Goal: Find specific page/section: Find specific page/section

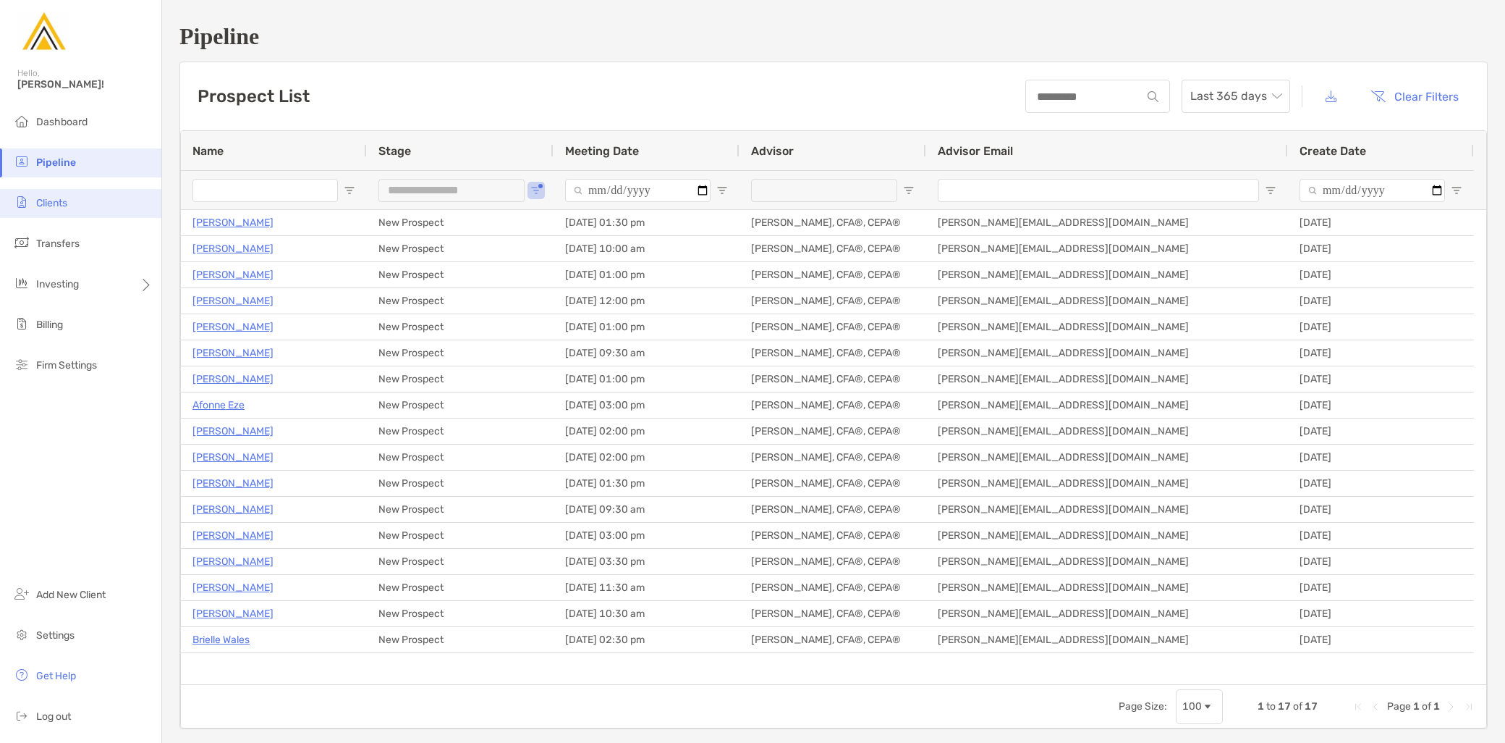
click at [59, 212] on li "Clients" at bounding box center [80, 203] width 161 height 29
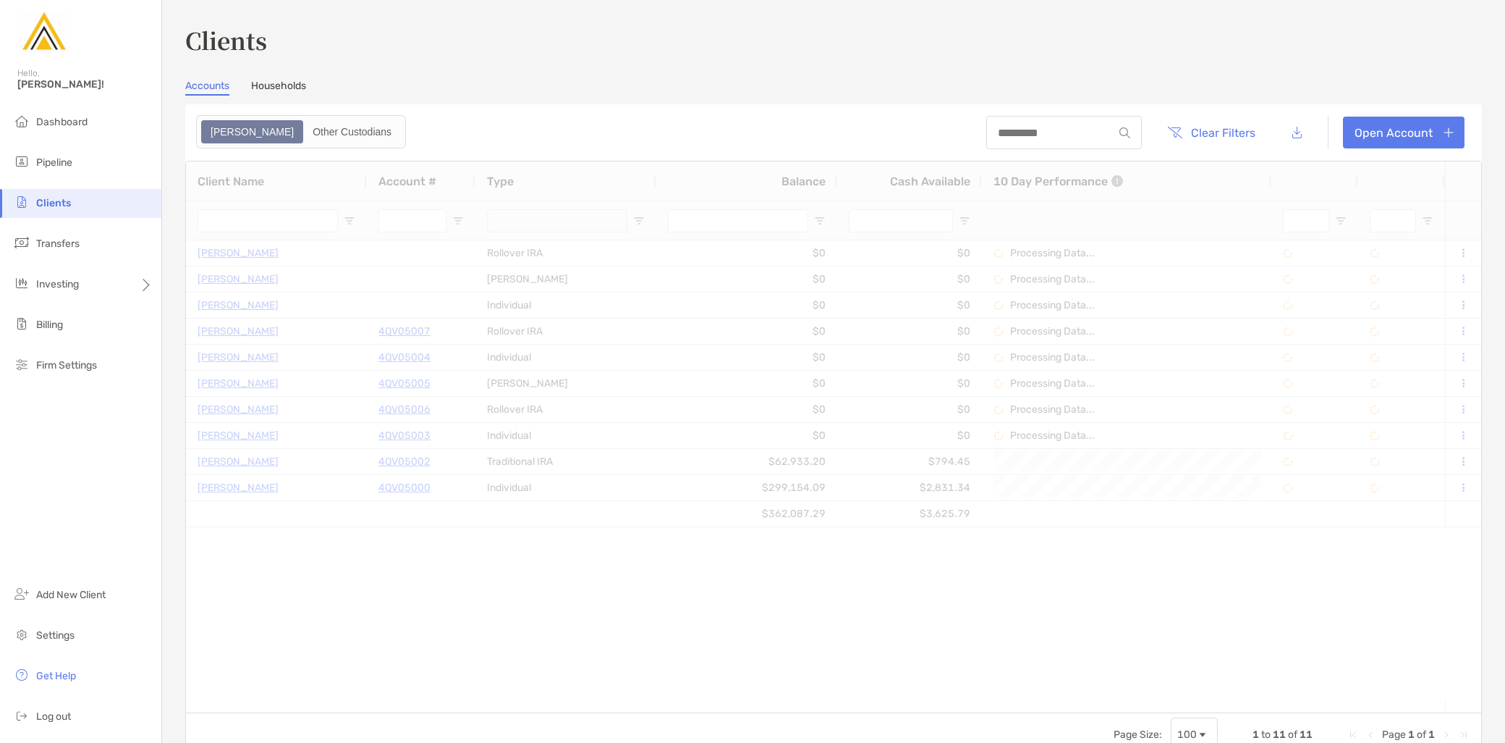
type input "*********"
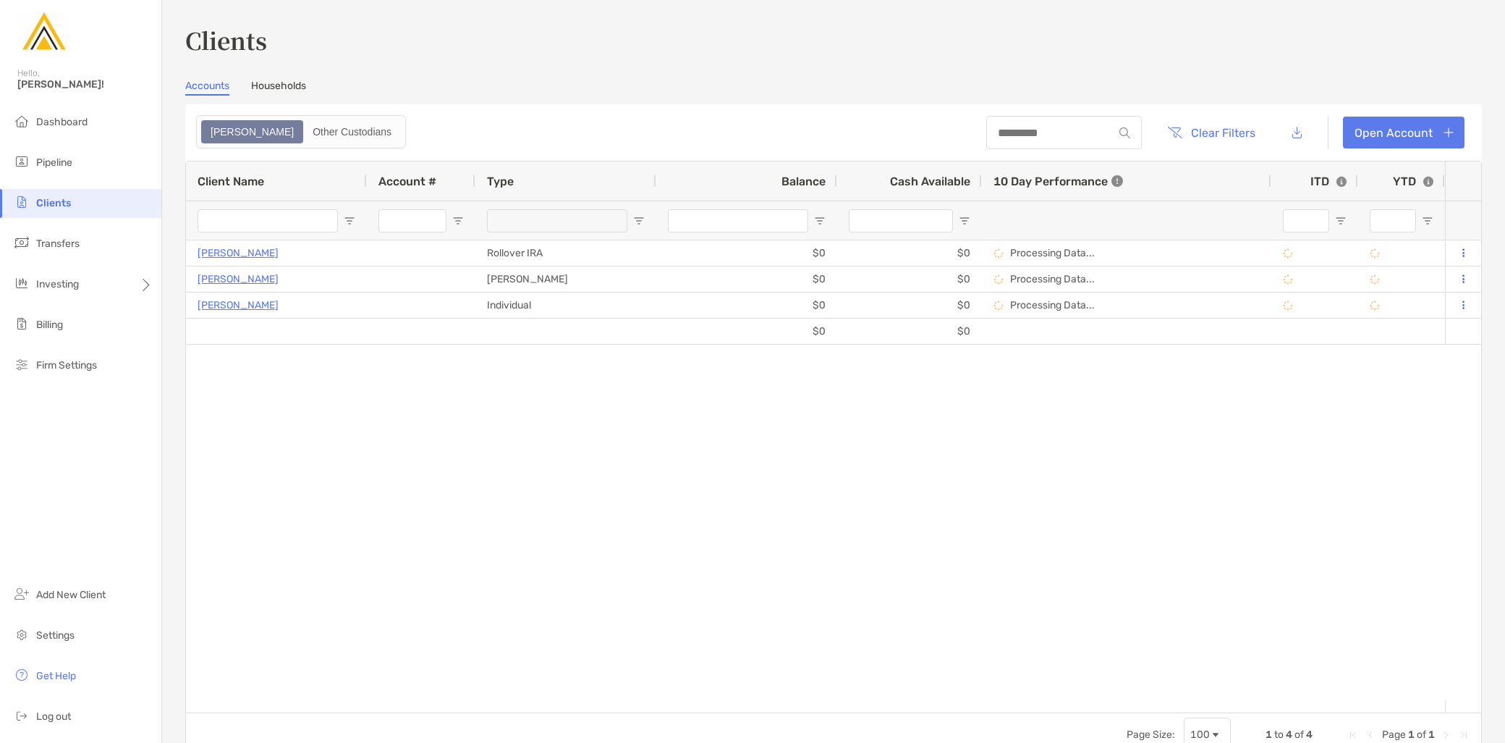
click at [279, 88] on link "Households" at bounding box center [278, 88] width 55 height 16
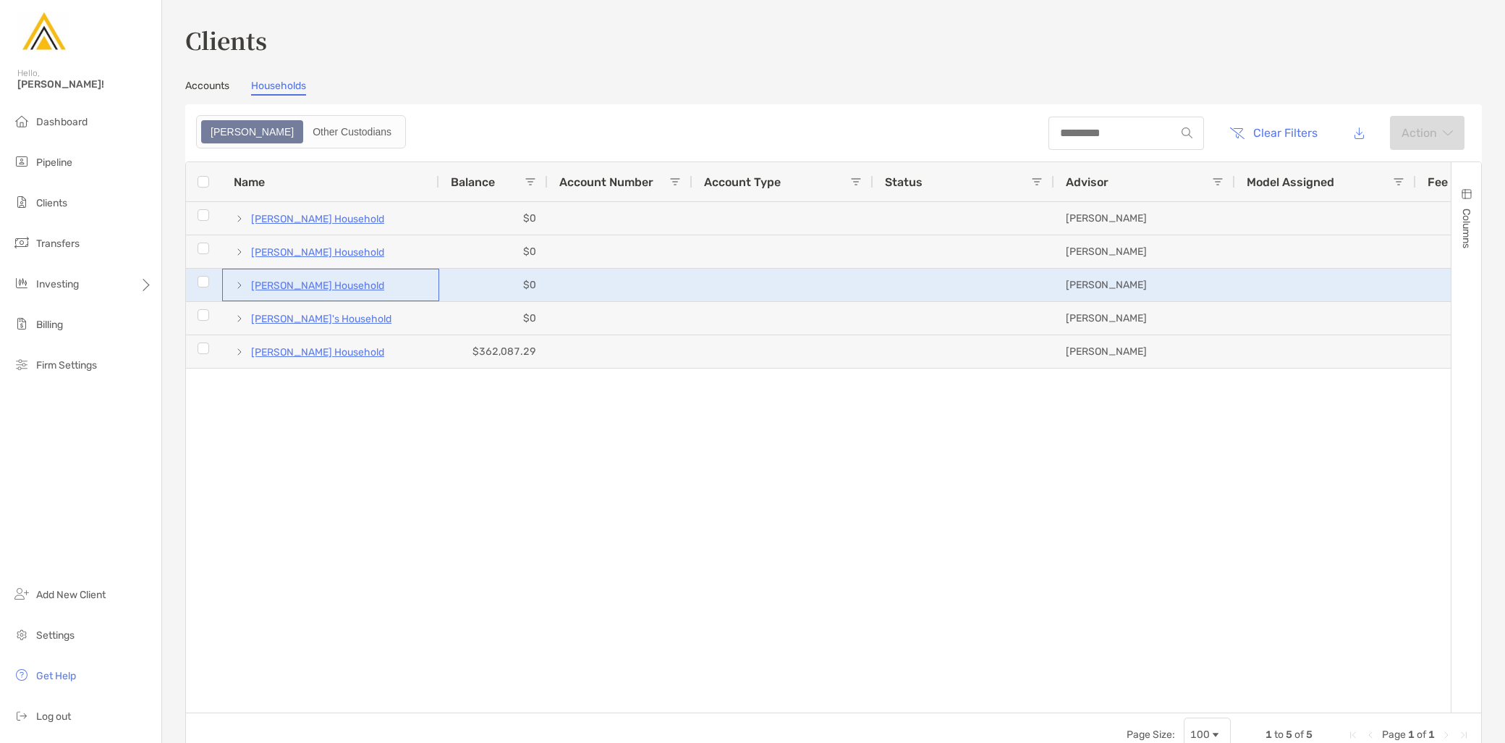
click at [307, 284] on p "[PERSON_NAME] Household" at bounding box center [317, 285] width 133 height 18
